Goal: Communication & Community: Answer question/provide support

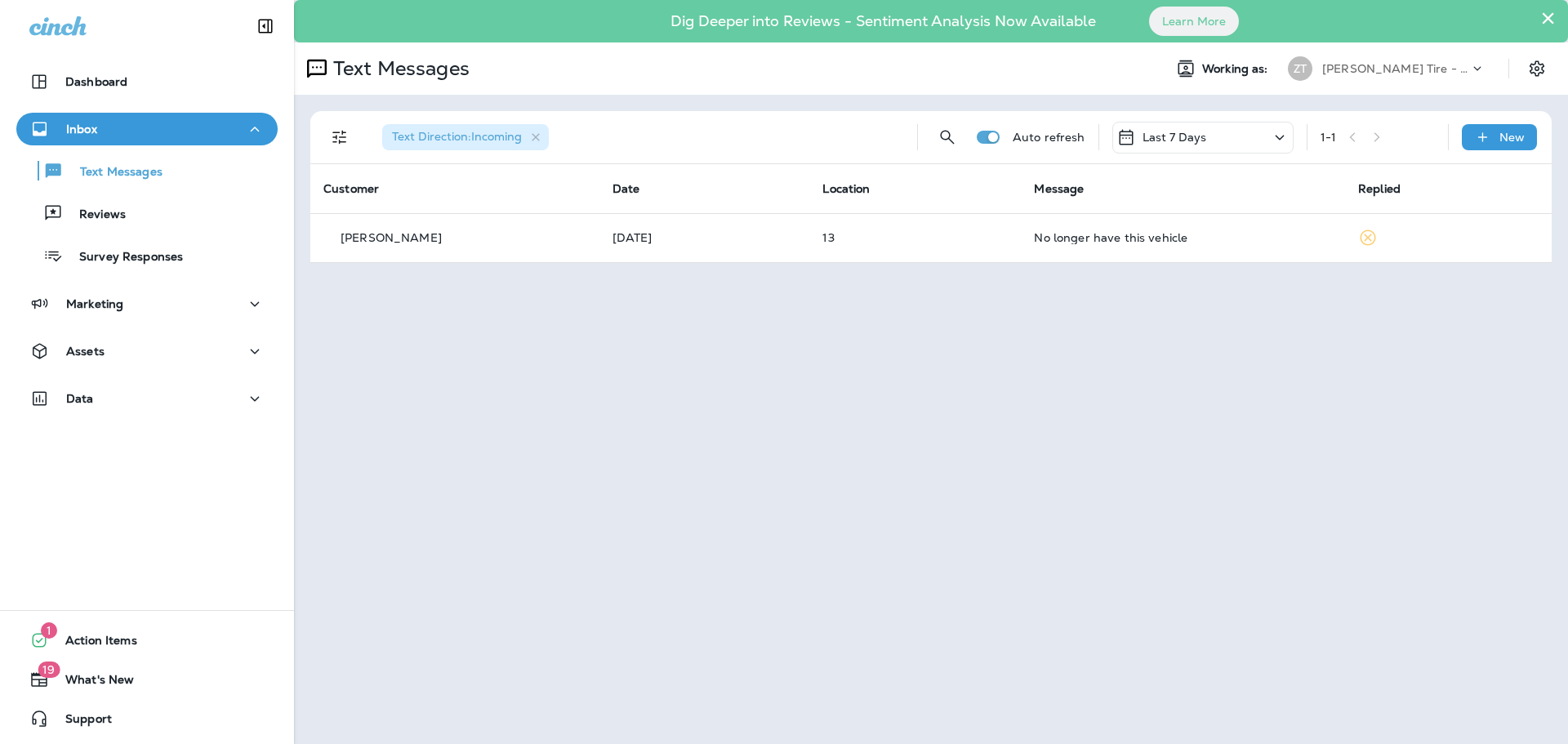
click at [1396, 66] on p "[PERSON_NAME] Tire - Hills & [PERSON_NAME]" at bounding box center [1396, 69] width 147 height 13
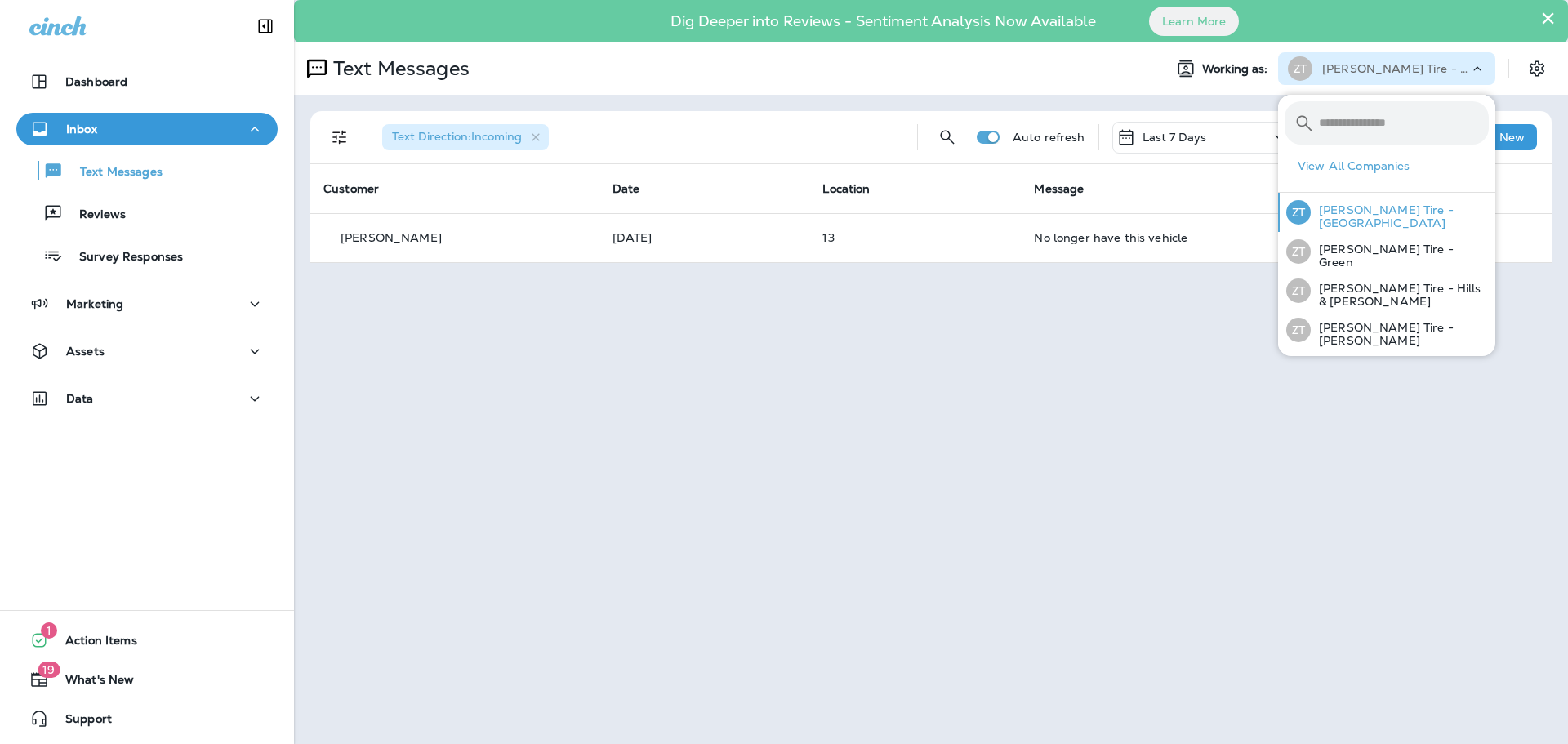
click at [1361, 201] on div "[PERSON_NAME] Tire - [GEOGRAPHIC_DATA]" at bounding box center [1388, 212] width 216 height 39
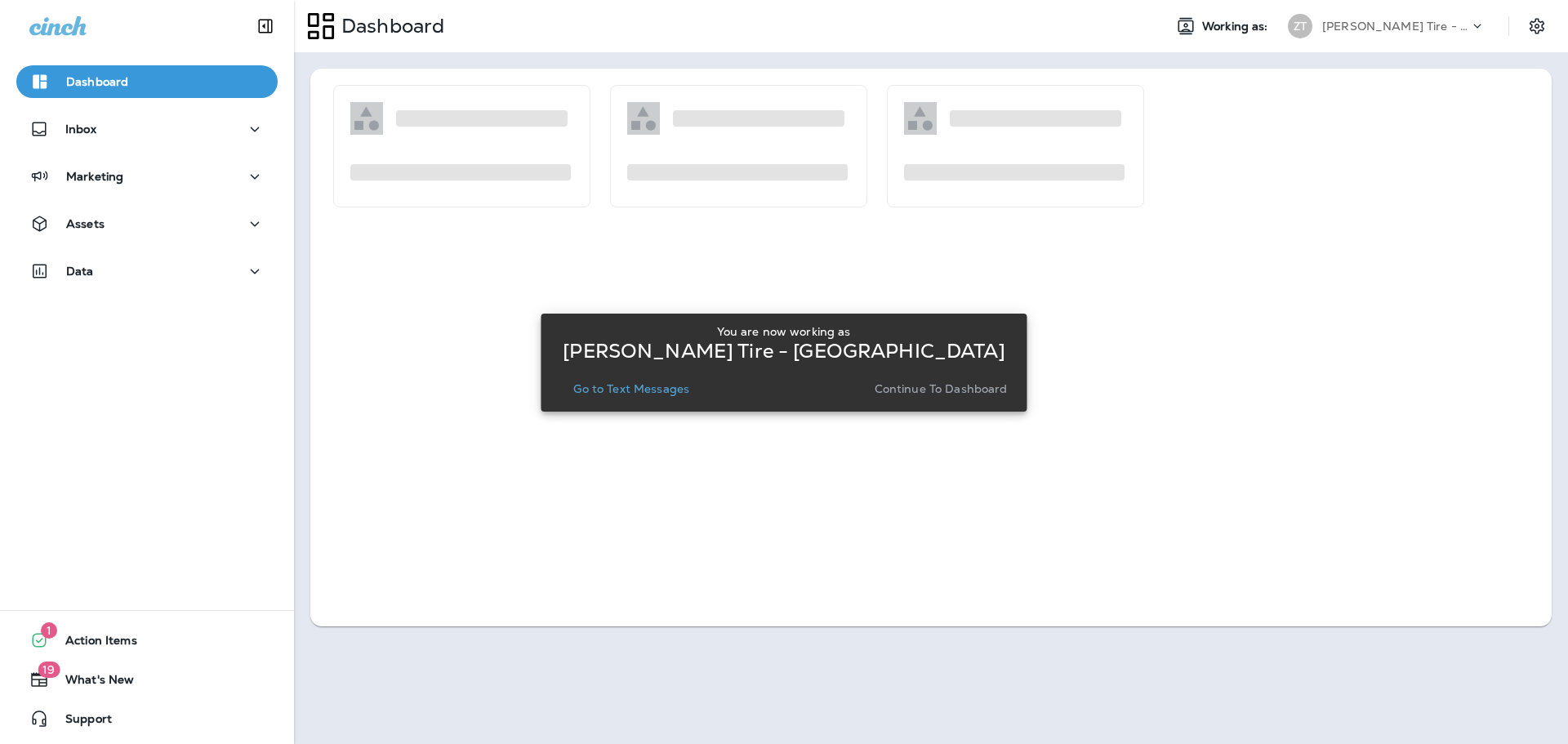
click at [940, 392] on p "Continue to Dashboard" at bounding box center [941, 388] width 133 height 13
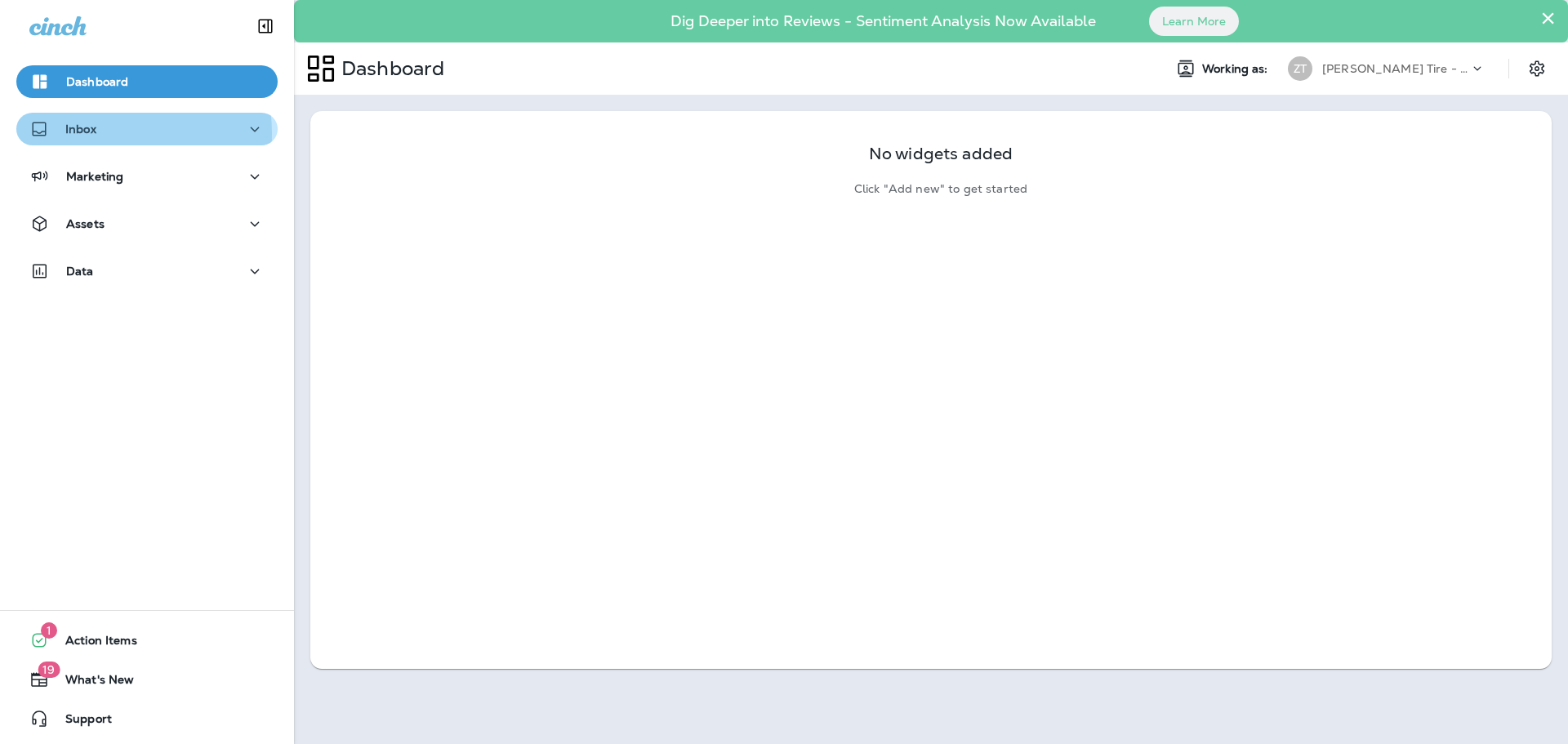
click at [112, 133] on div "Inbox" at bounding box center [147, 129] width 236 height 21
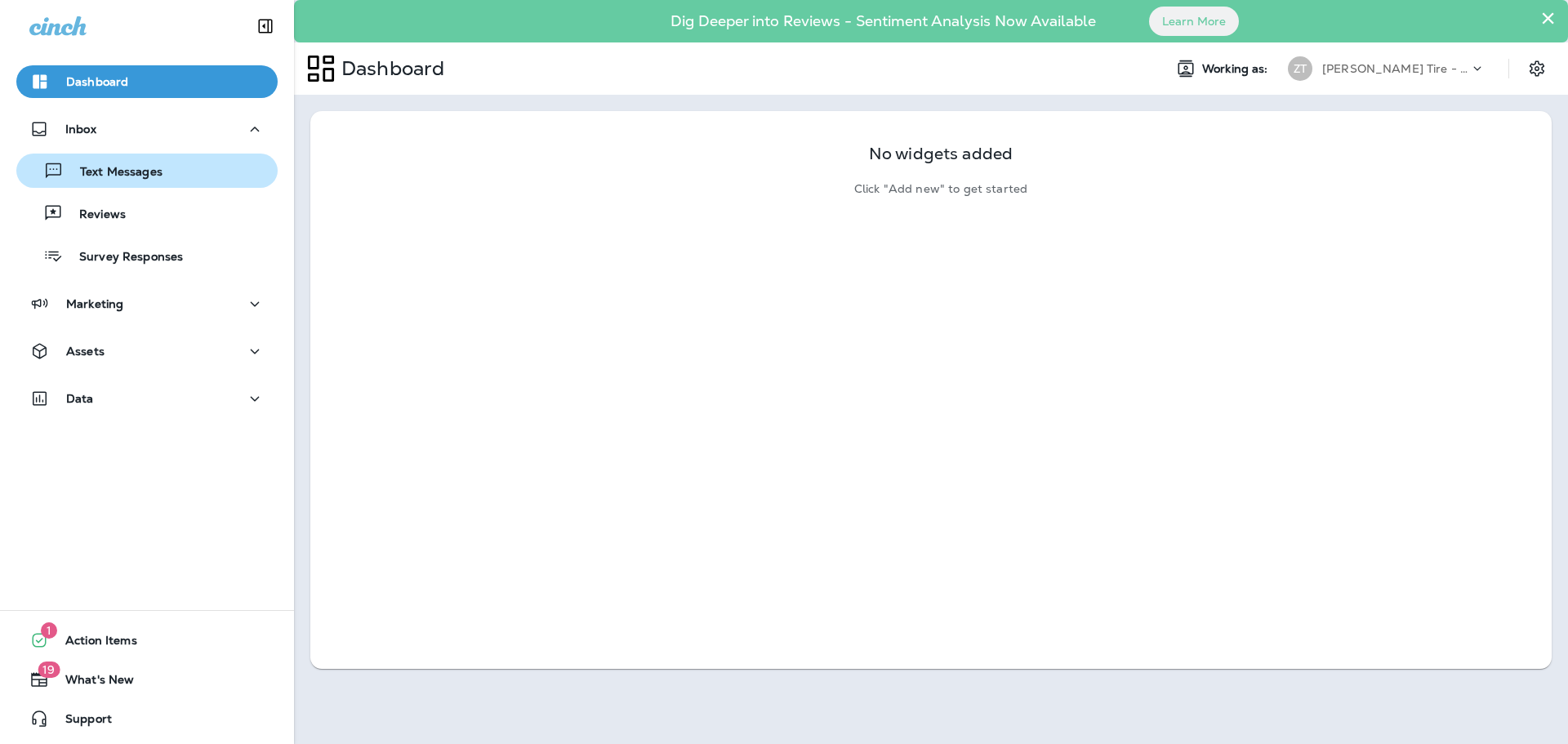
click at [111, 169] on p "Text Messages" at bounding box center [112, 172] width 99 height 15
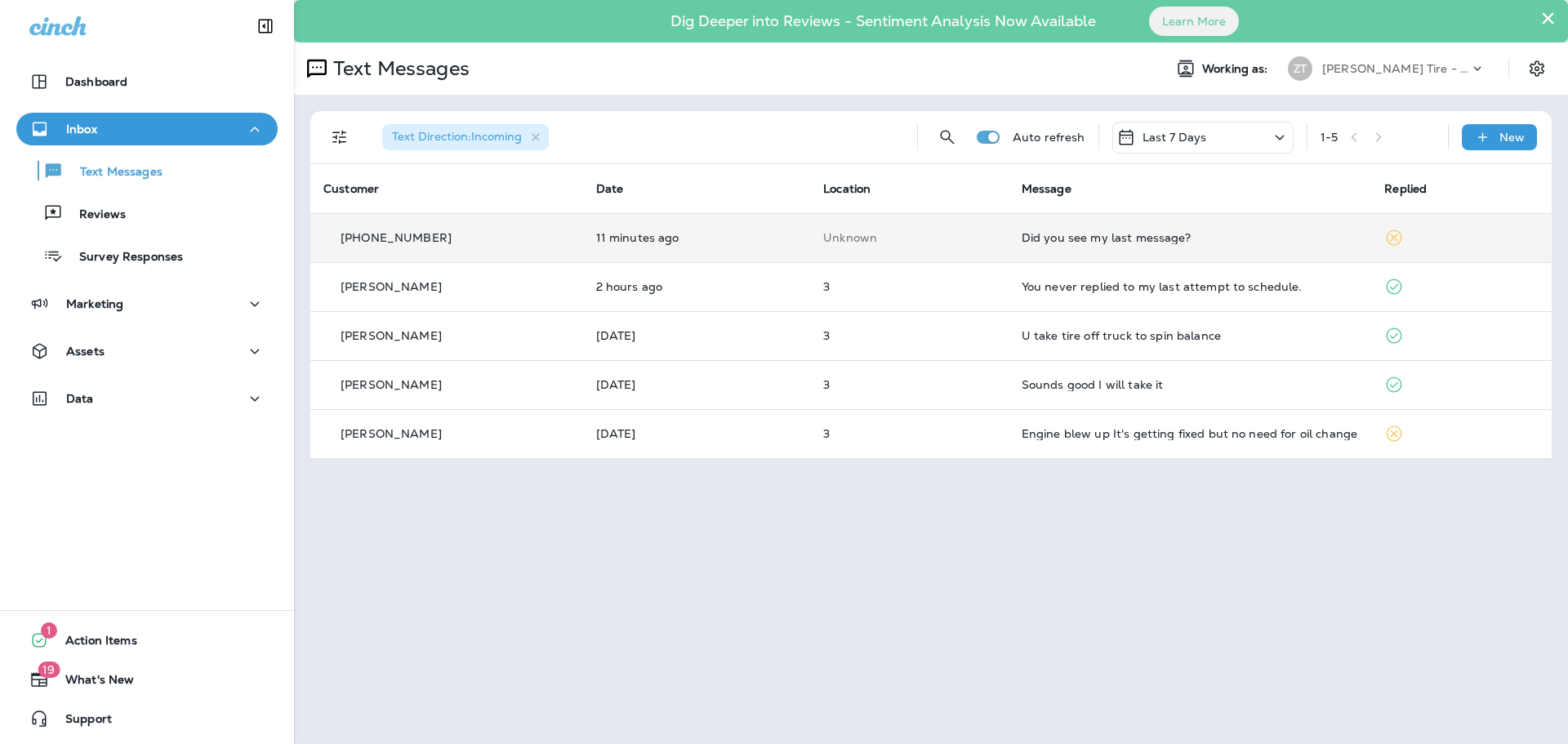
click at [1044, 236] on div "Did you see my last message?" at bounding box center [1191, 237] width 337 height 13
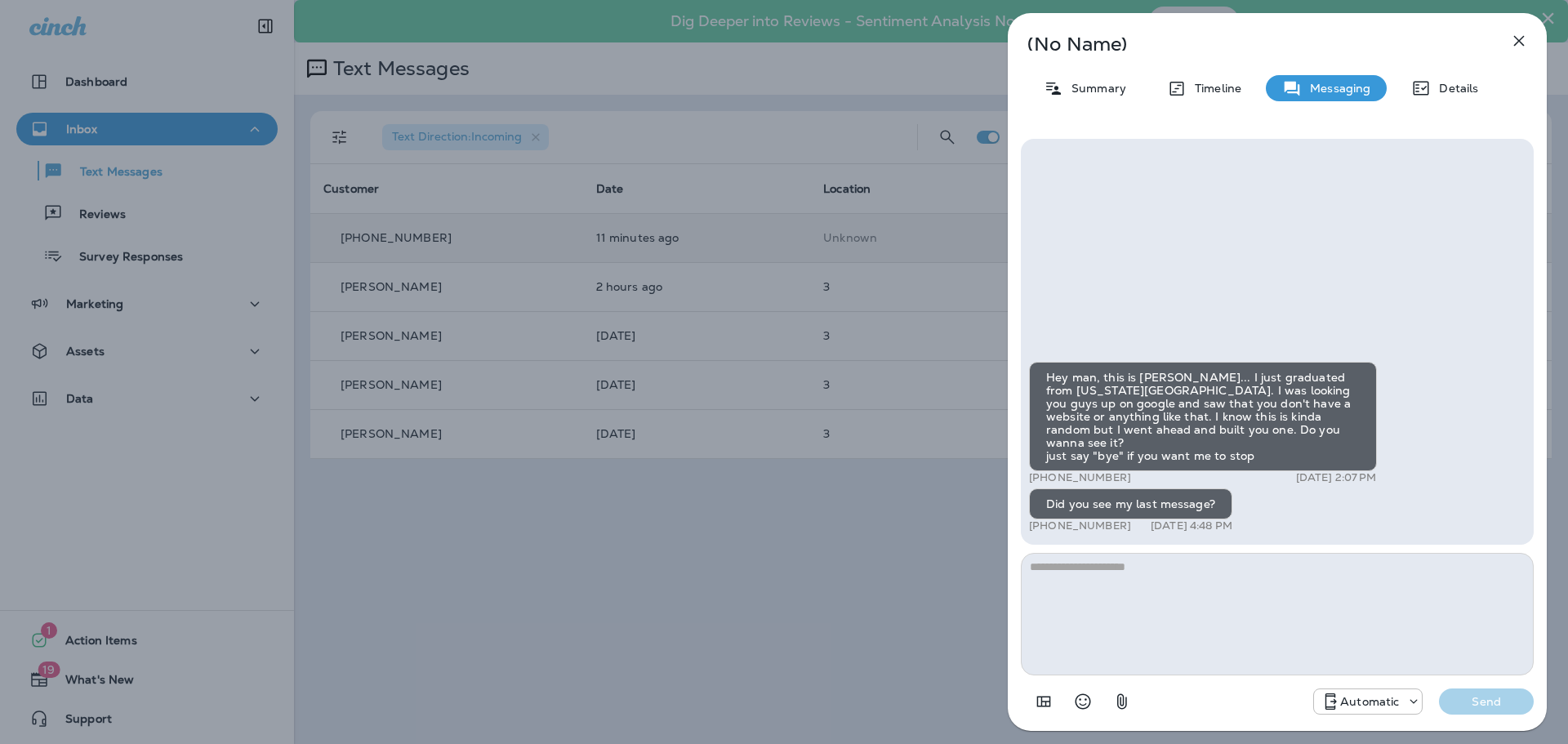
click at [1059, 587] on textarea at bounding box center [1277, 614] width 513 height 122
type textarea "**********"
click at [1463, 692] on button "Send" at bounding box center [1487, 701] width 95 height 26
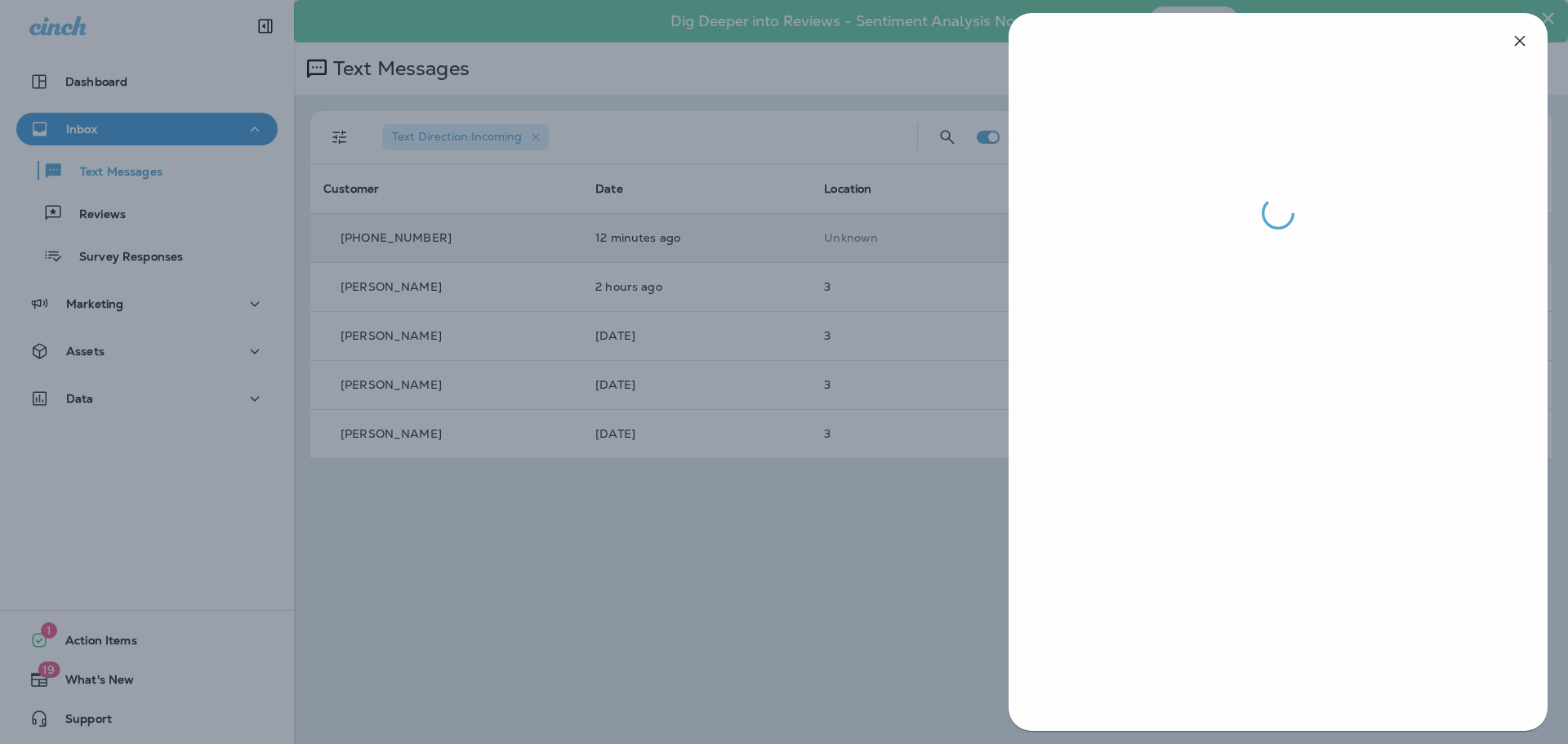
click at [821, 575] on div at bounding box center [784, 372] width 1568 height 744
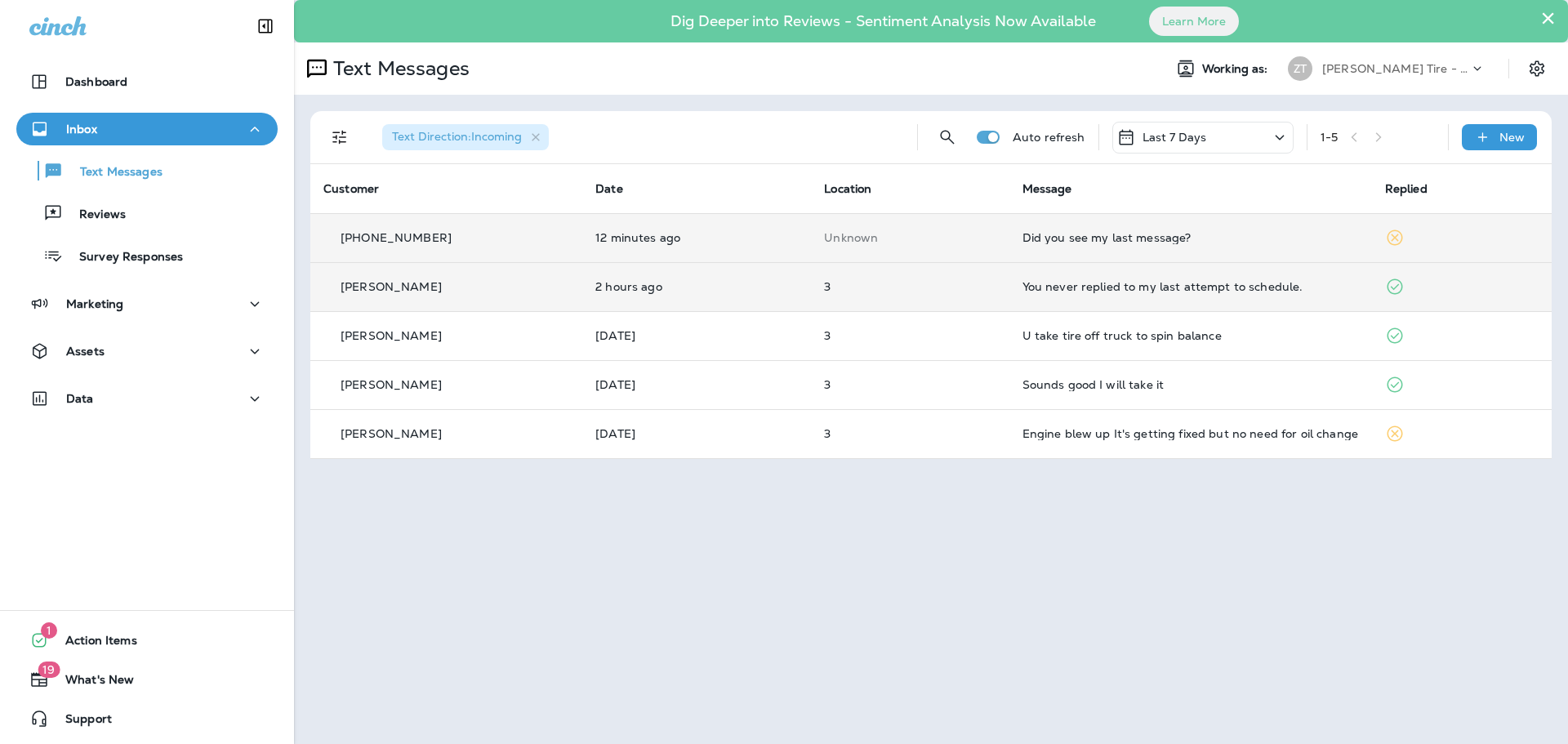
click at [1018, 302] on td "You never replied to my last attempt to schedule." at bounding box center [1191, 286] width 362 height 49
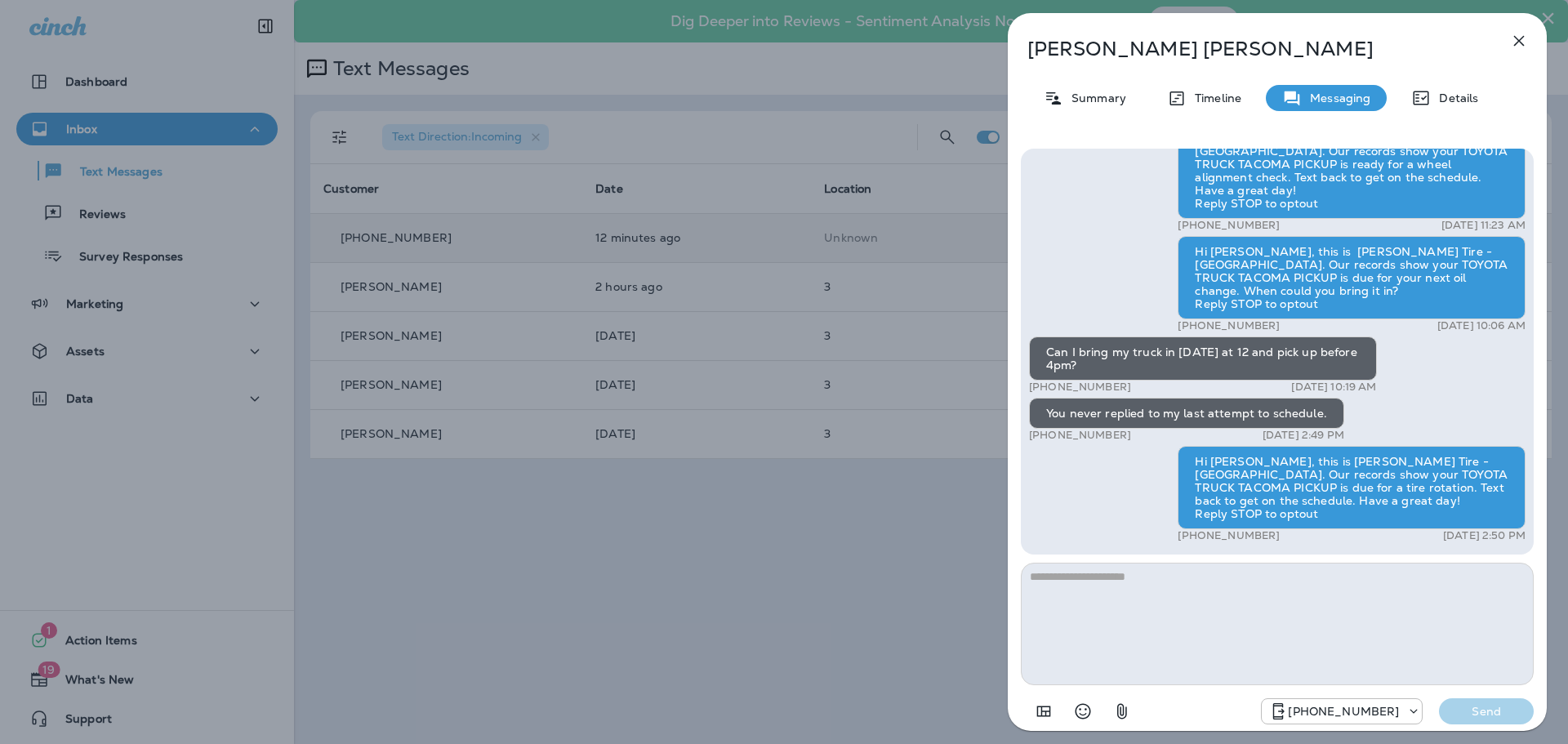
click at [1086, 633] on textarea at bounding box center [1277, 624] width 513 height 122
type textarea "**********"
click at [1452, 709] on button "Send" at bounding box center [1487, 711] width 95 height 26
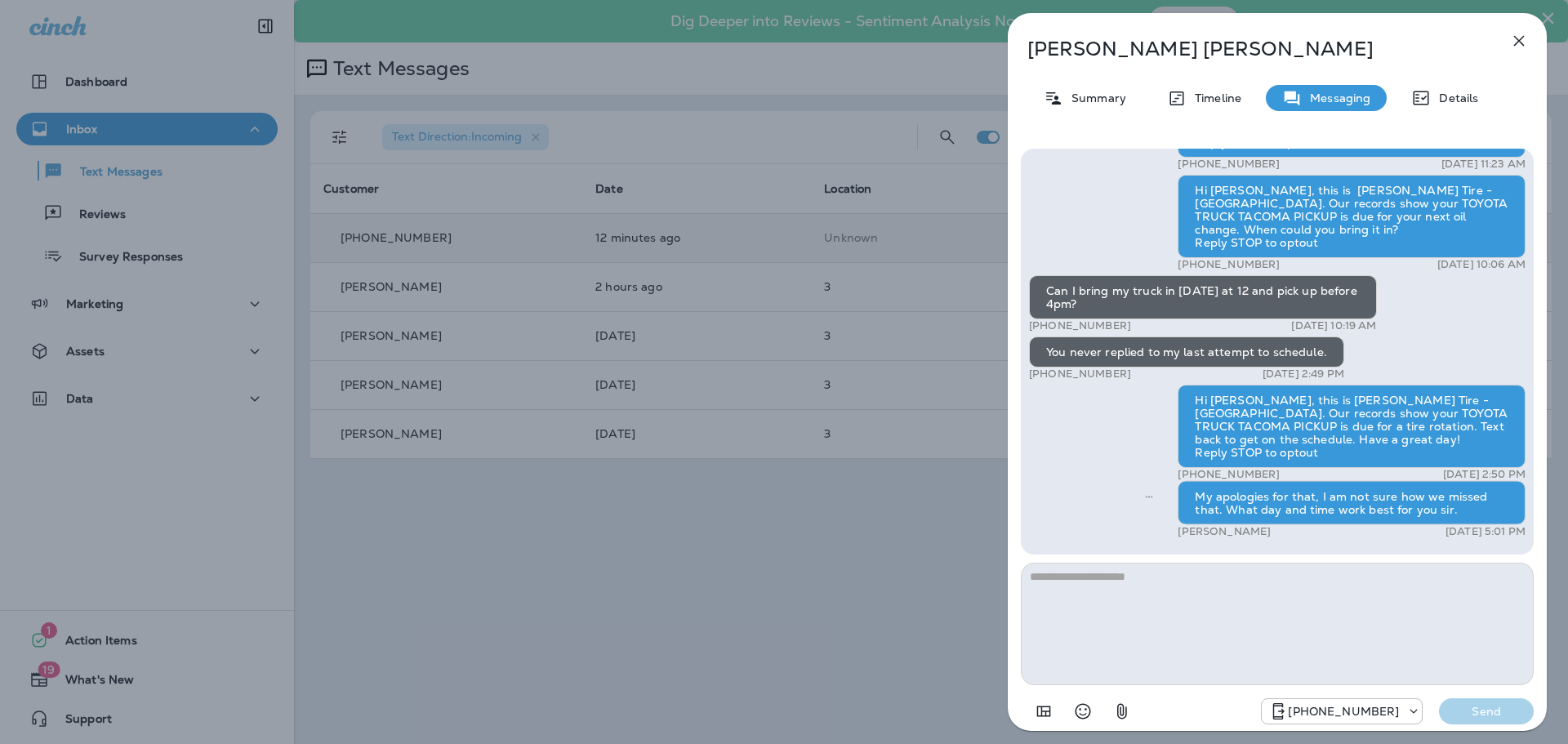
click at [884, 507] on div "[PERSON_NAME] Summary Timeline Messaging Details Thank you for stopping by [PER…" at bounding box center [784, 372] width 1568 height 744
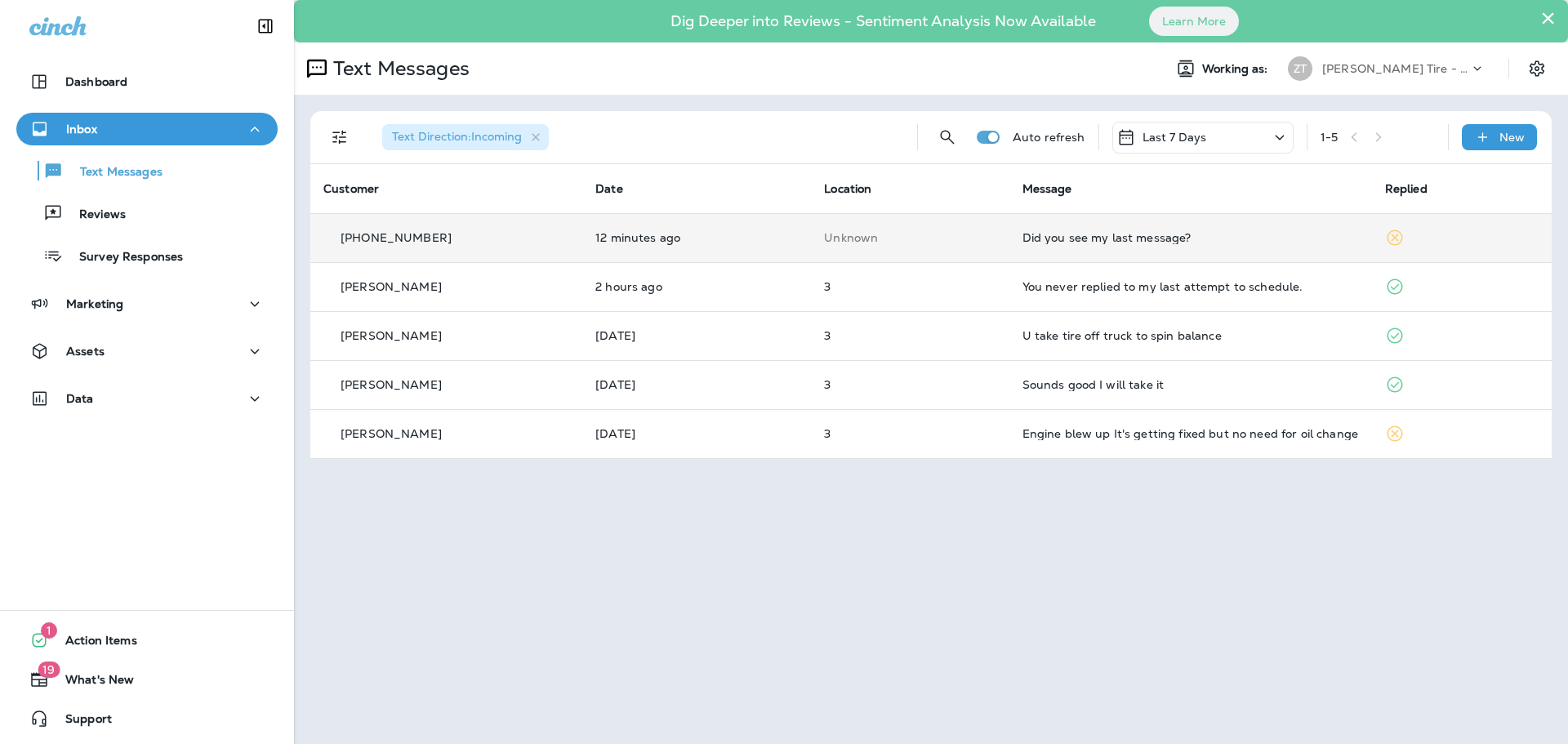
click at [1370, 74] on p "[PERSON_NAME] Tire - [GEOGRAPHIC_DATA]" at bounding box center [1396, 69] width 147 height 13
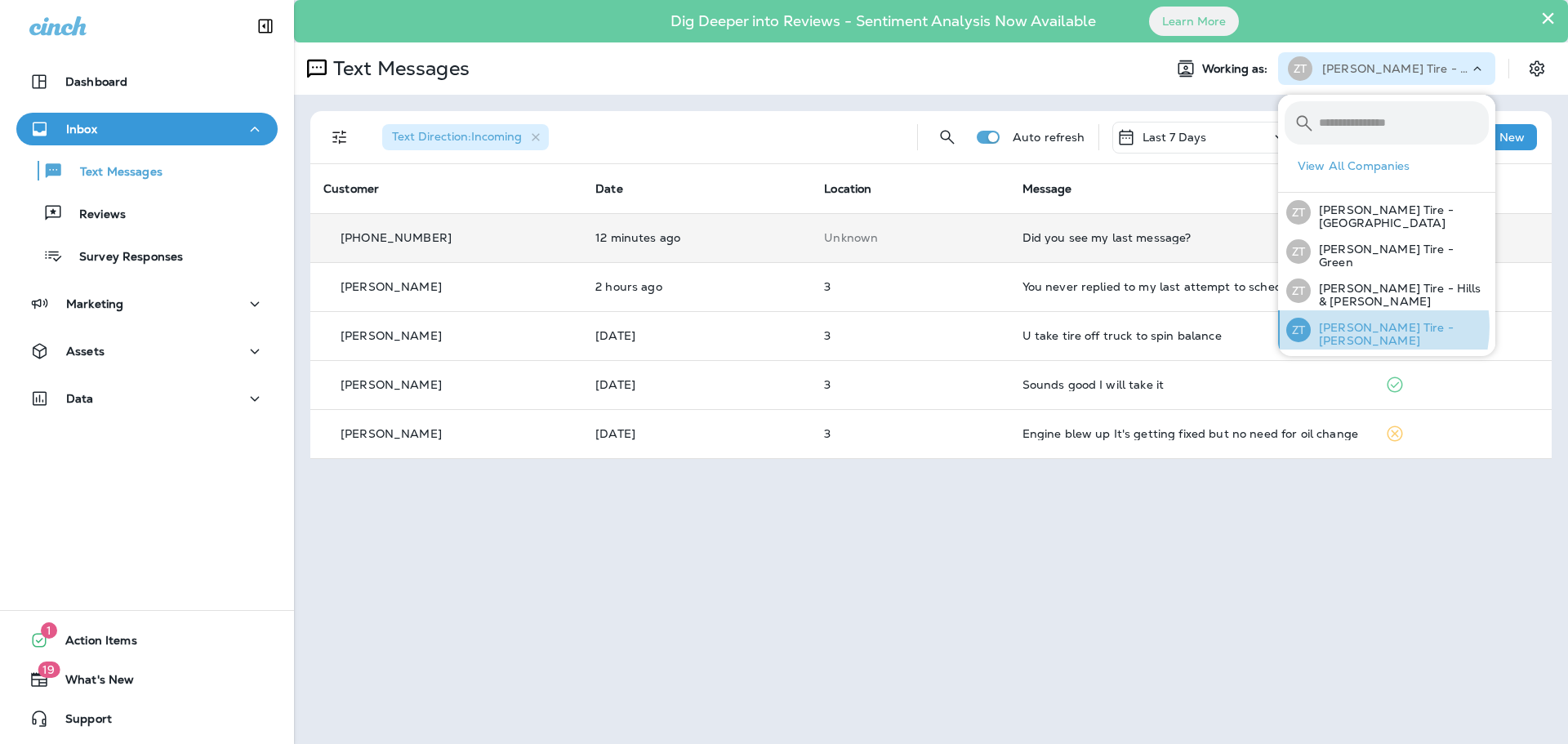
click at [1360, 323] on p "[PERSON_NAME] Tire - [PERSON_NAME]" at bounding box center [1400, 334] width 178 height 26
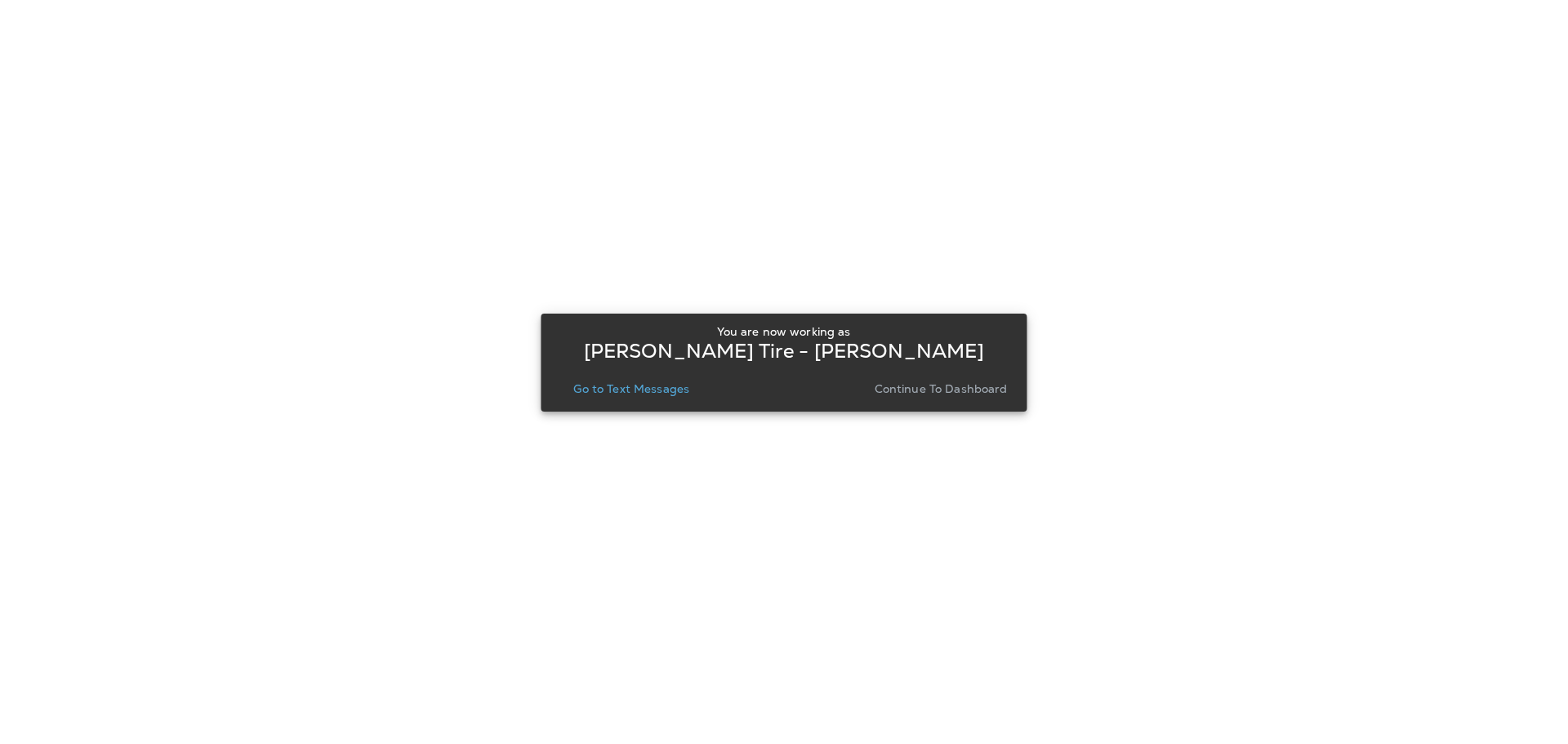
click at [883, 393] on p "Continue to Dashboard" at bounding box center [941, 388] width 133 height 13
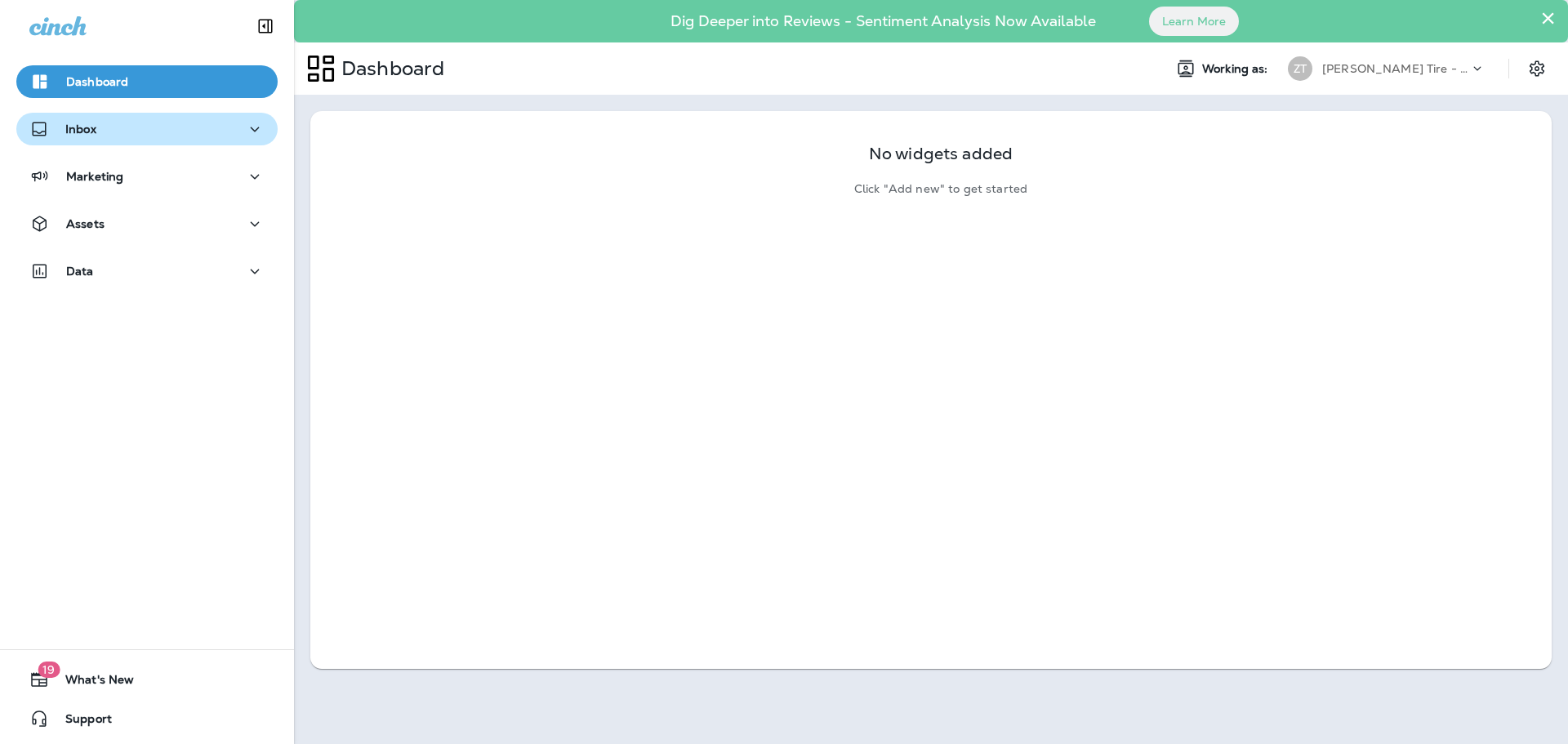
click at [96, 134] on div "Inbox" at bounding box center [147, 129] width 236 height 21
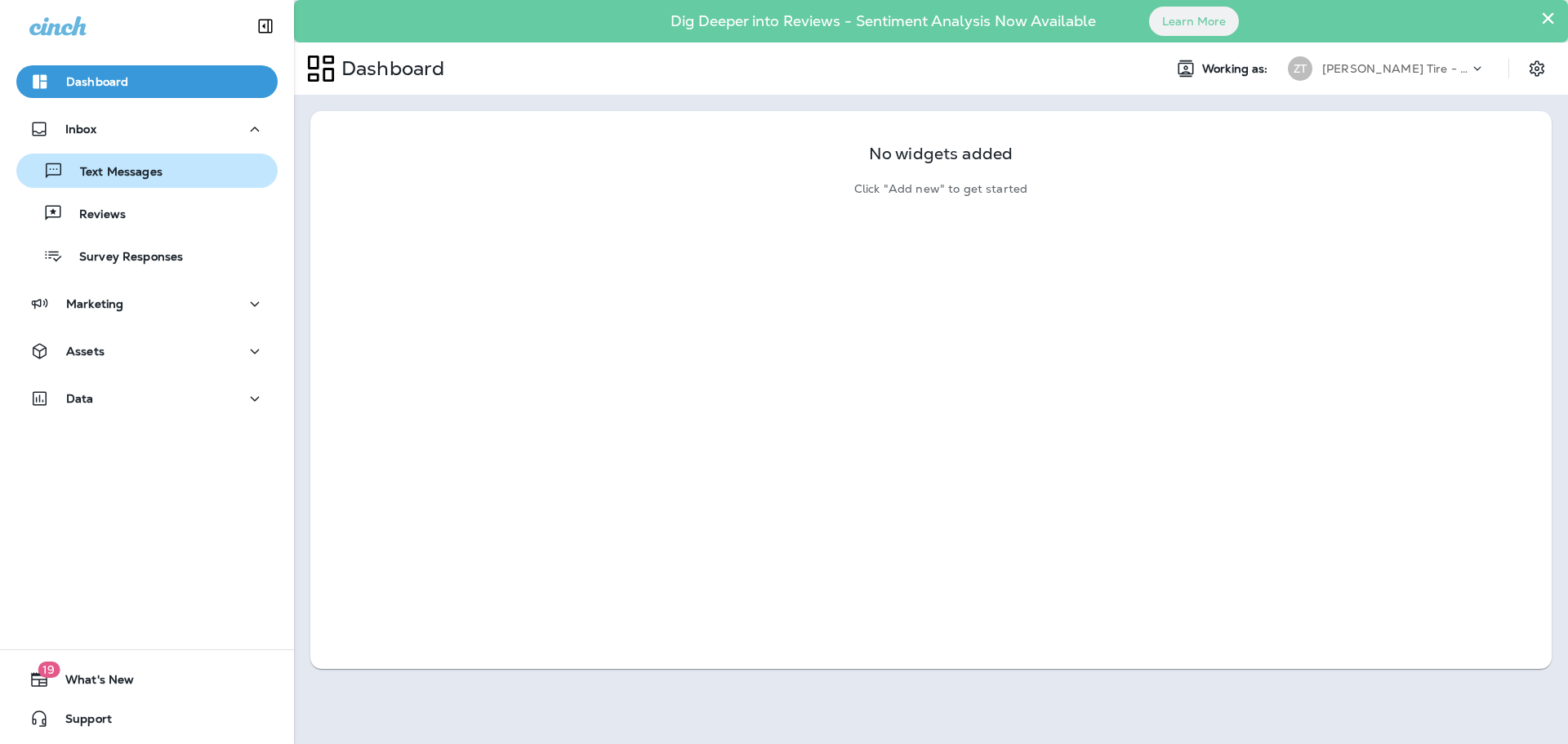
click at [107, 178] on p "Text Messages" at bounding box center [112, 172] width 99 height 15
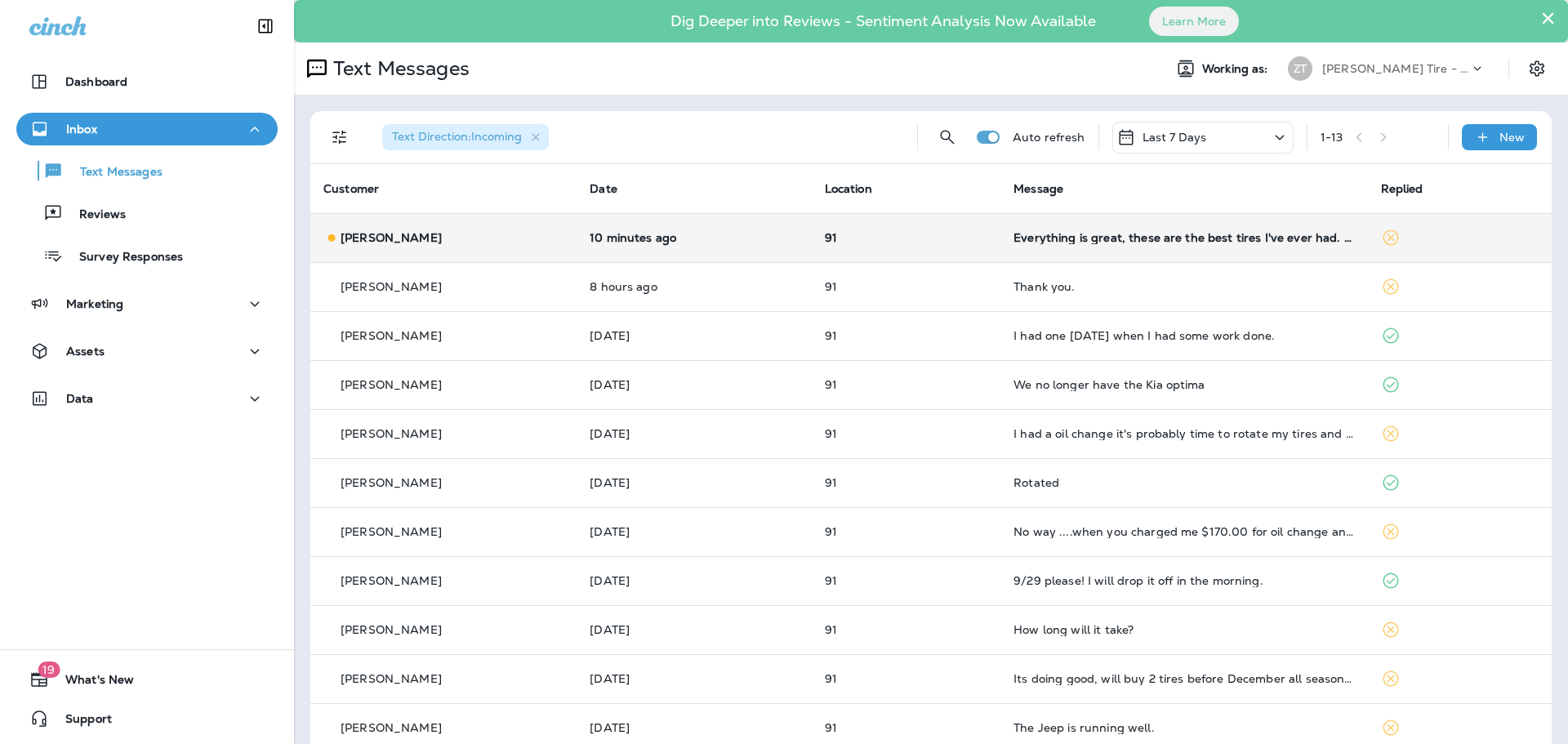
click at [1145, 254] on td "Everything is great, these are the best tires I've ever had. Thanks!" at bounding box center [1183, 237] width 367 height 49
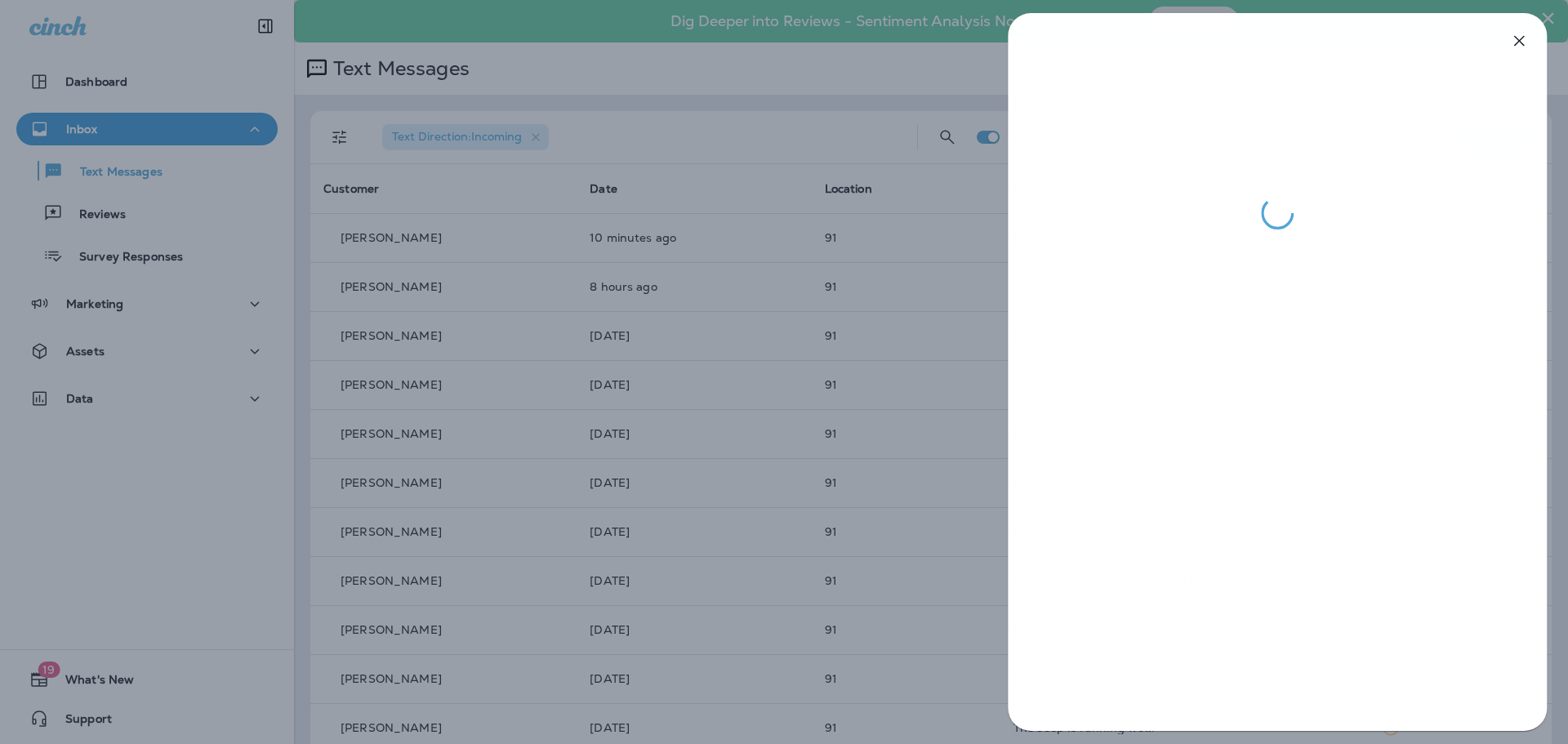
click at [894, 284] on div at bounding box center [784, 372] width 1568 height 744
